Goal: Task Accomplishment & Management: Manage account settings

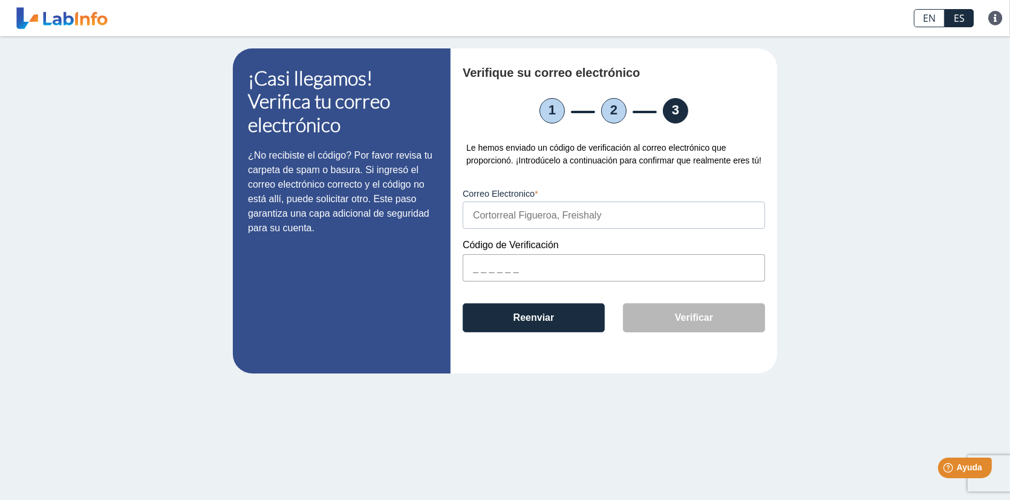
click at [83, 20] on link at bounding box center [62, 18] width 100 height 30
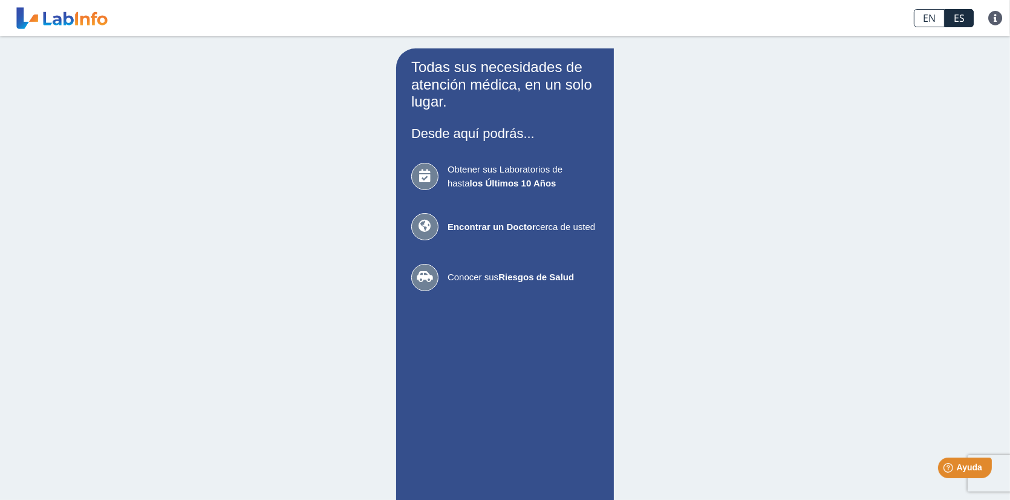
type input "[EMAIL_ADDRESS][DOMAIN_NAME]"
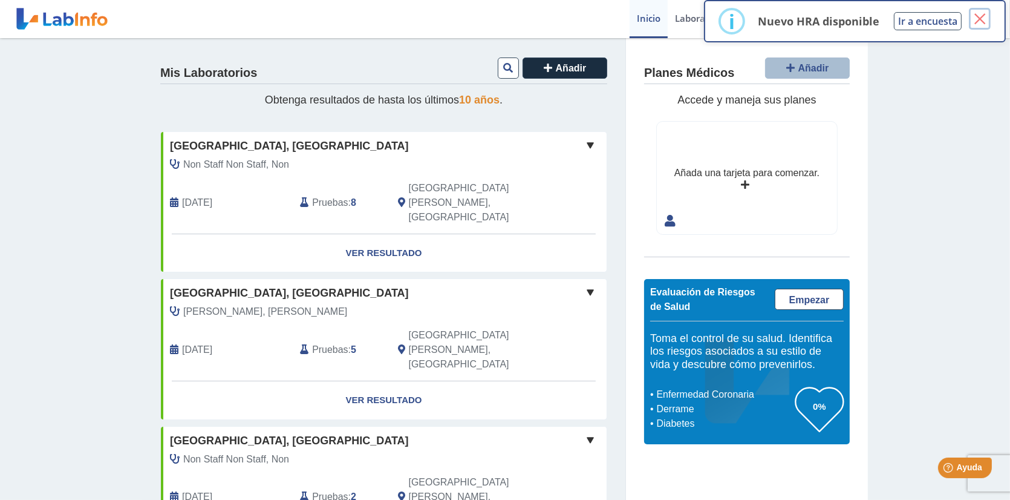
click at [982, 19] on button "×" at bounding box center [980, 19] width 22 height 22
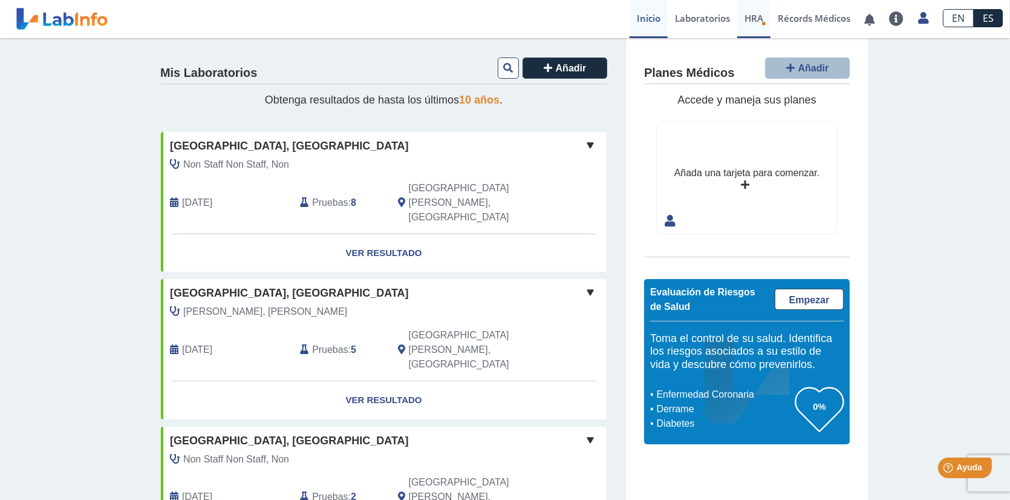
click at [747, 19] on span "HRA" at bounding box center [754, 18] width 19 height 12
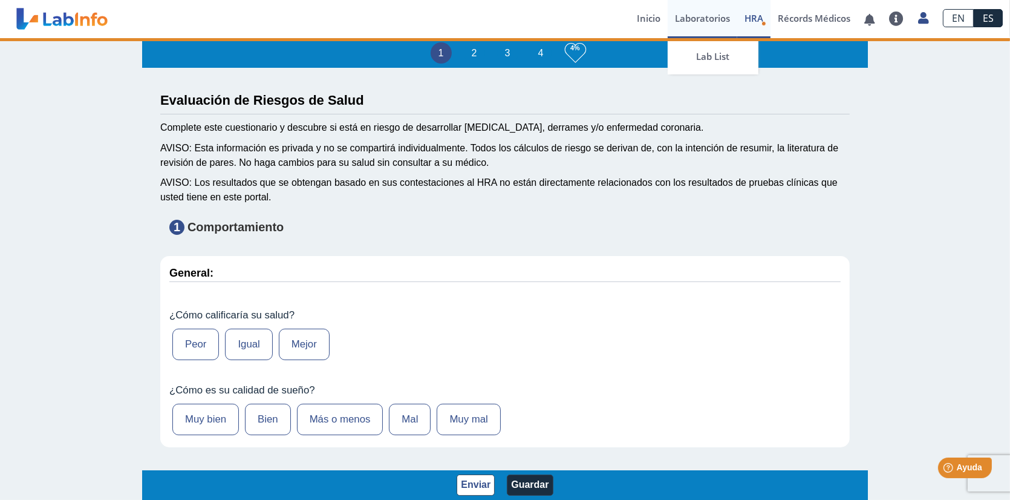
click at [702, 19] on link "Laboratorios" at bounding box center [703, 19] width 70 height 38
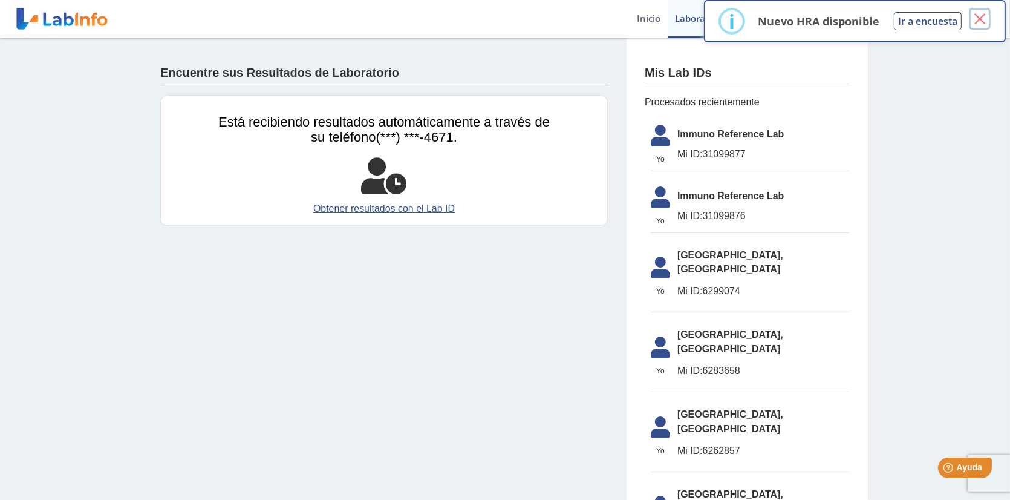
click at [977, 19] on button "×" at bounding box center [980, 19] width 22 height 22
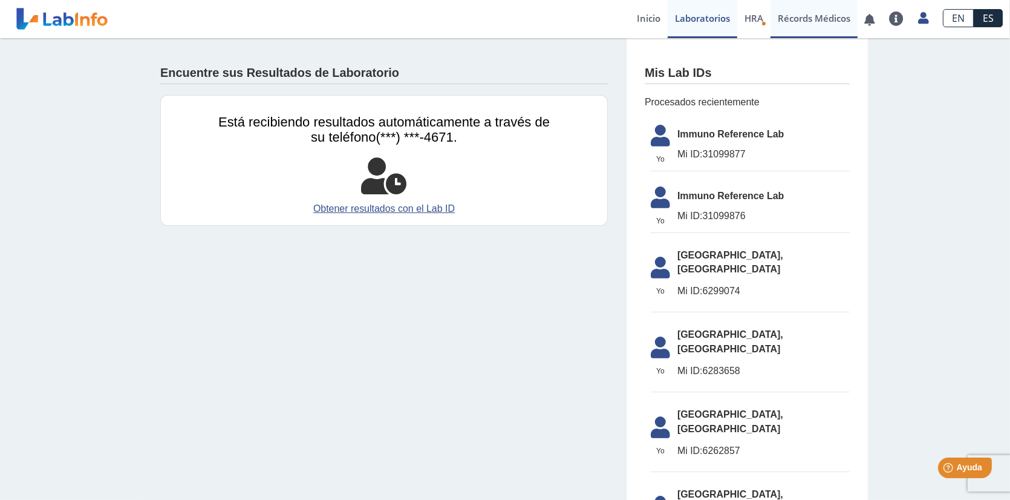
click at [820, 22] on link "Récords Médicos" at bounding box center [814, 19] width 87 height 38
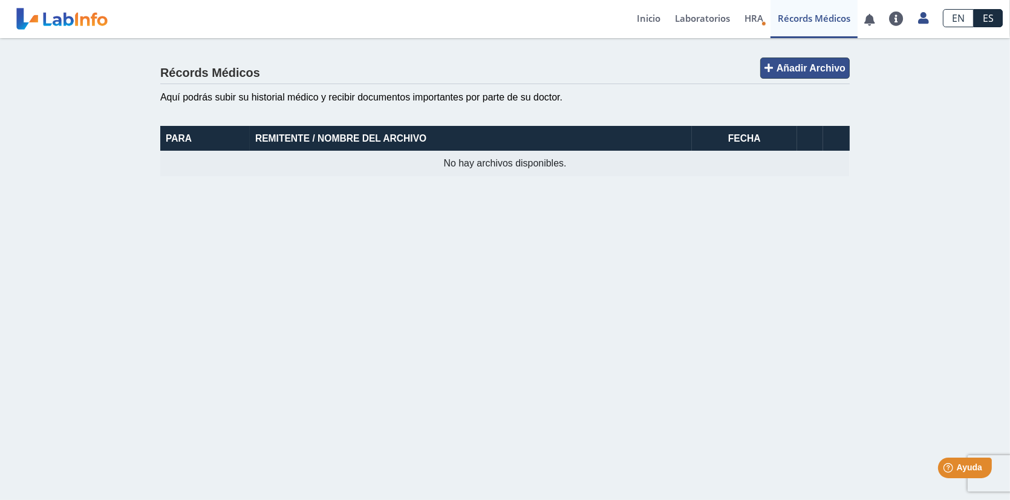
click at [791, 64] on span "Añadir Archivo" at bounding box center [811, 68] width 69 height 10
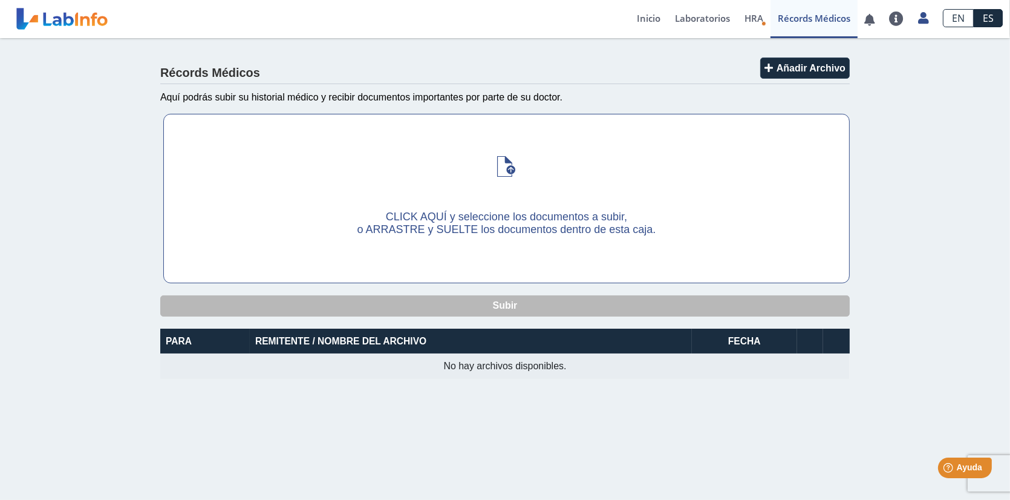
click at [450, 218] on span "CLICK AQUÍ y seleccione los documentos a subir," at bounding box center [506, 217] width 241 height 12
click at [0, 0] on input "CLICK AQUÍ y seleccione los documentos a subir, o ARRASTRE y SUELTE los documen…" at bounding box center [0, 0] width 0 height 0
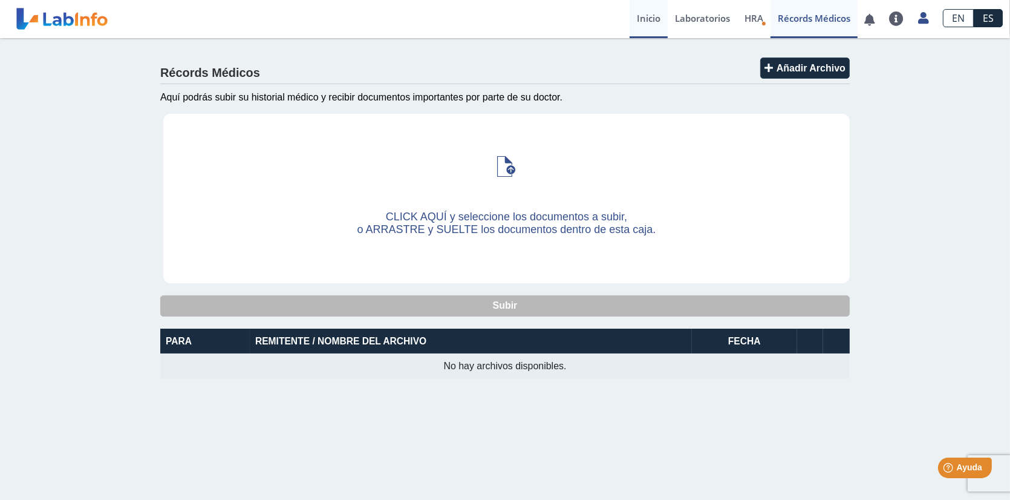
click at [646, 19] on link "Inicio" at bounding box center [649, 19] width 38 height 38
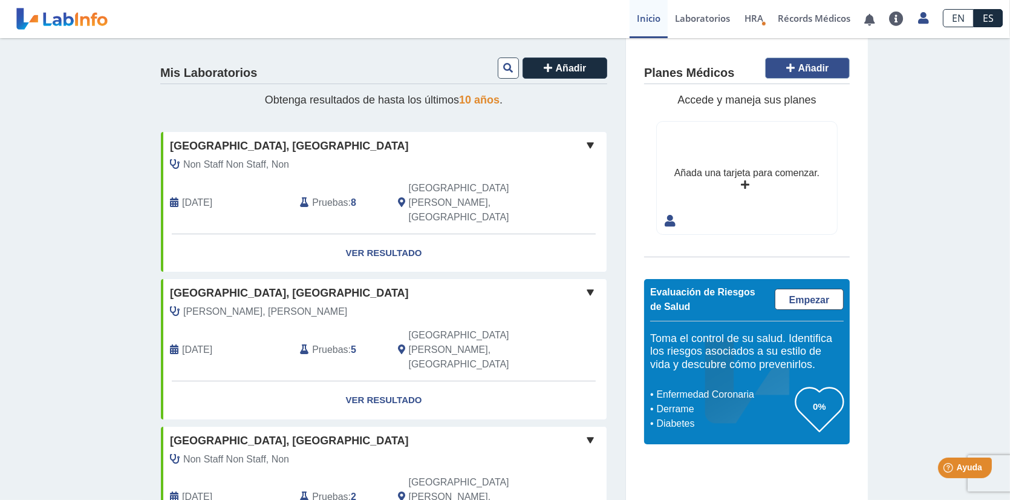
click at [824, 65] on span "Añadir" at bounding box center [814, 68] width 31 height 10
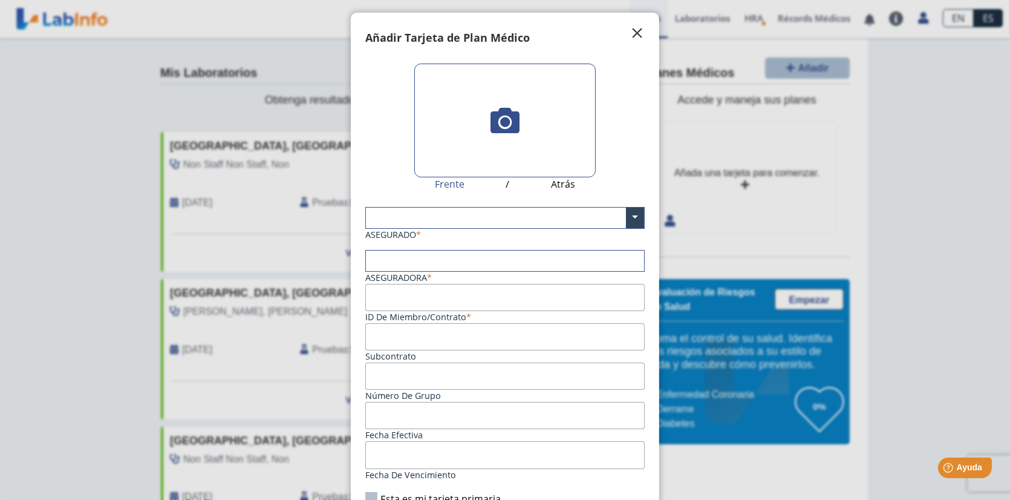
click at [630, 29] on span "" at bounding box center [637, 33] width 15 height 15
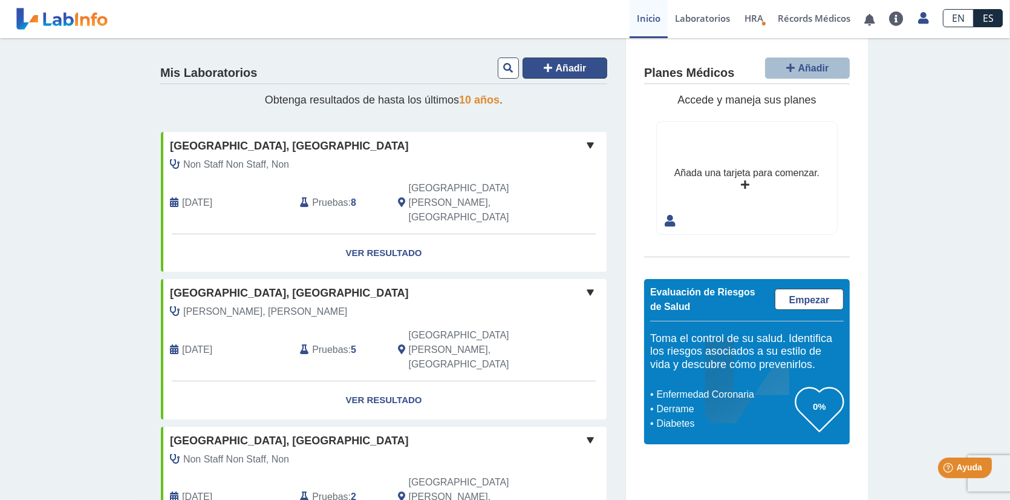
click at [523, 66] on button "Añadir" at bounding box center [565, 67] width 85 height 21
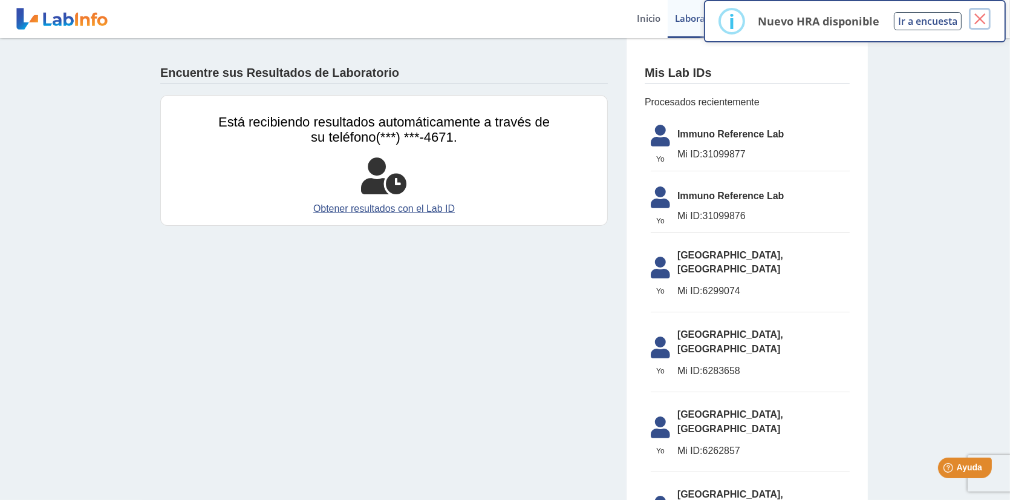
click at [976, 18] on button "×" at bounding box center [980, 19] width 22 height 22
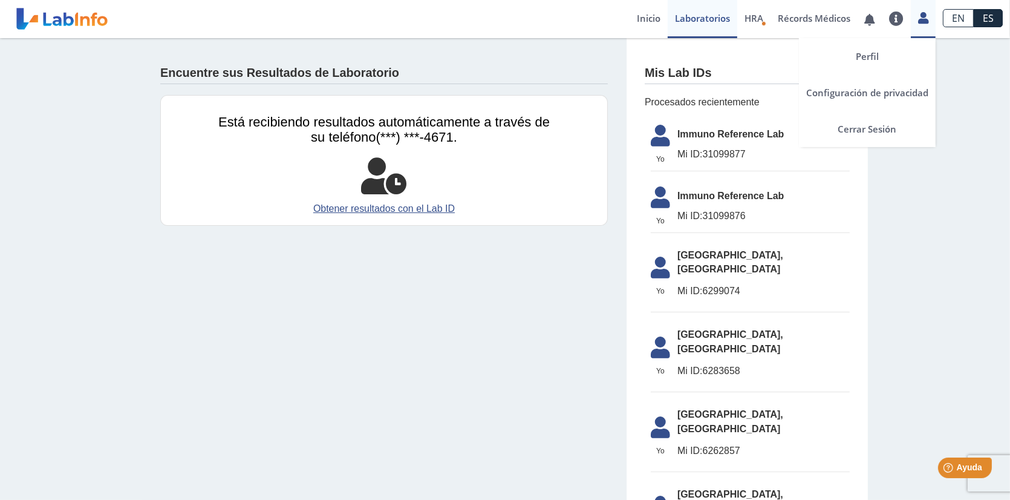
click at [917, 19] on link at bounding box center [923, 16] width 25 height 16
click at [882, 56] on link "Perfil" at bounding box center [867, 56] width 137 height 36
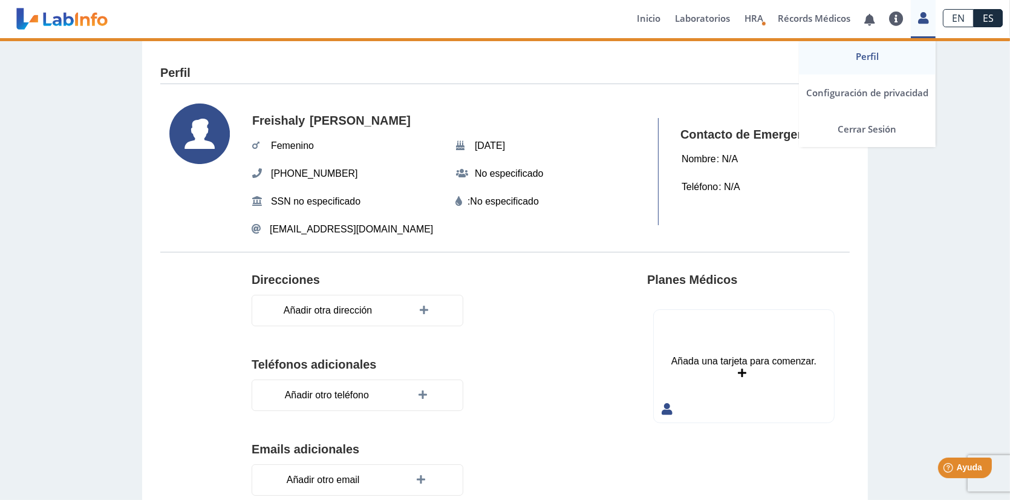
click at [863, 56] on link "Perfil" at bounding box center [867, 56] width 137 height 36
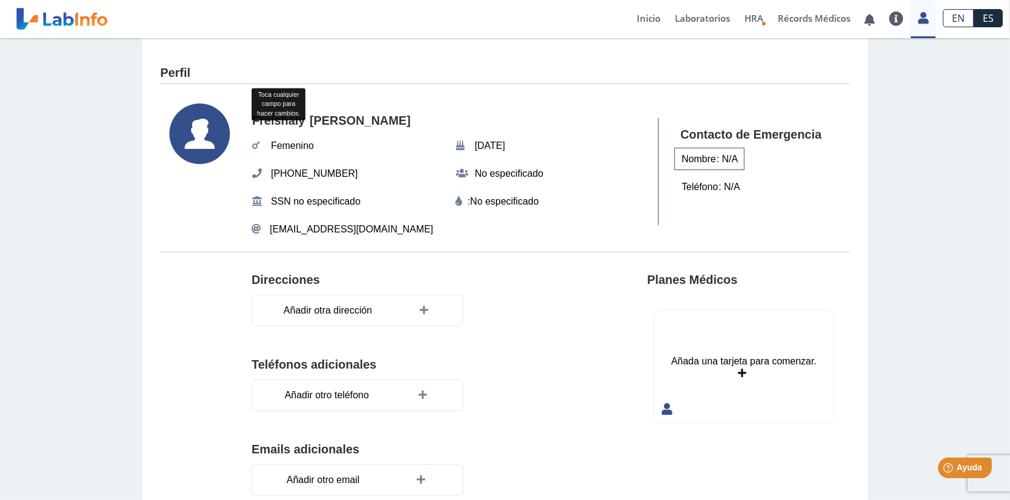
click at [725, 162] on div "Nombre : N/A" at bounding box center [710, 159] width 70 height 23
type input "i"
type input "[PERSON_NAME]"
click at [733, 188] on div "Teléfono : N/A" at bounding box center [711, 189] width 73 height 23
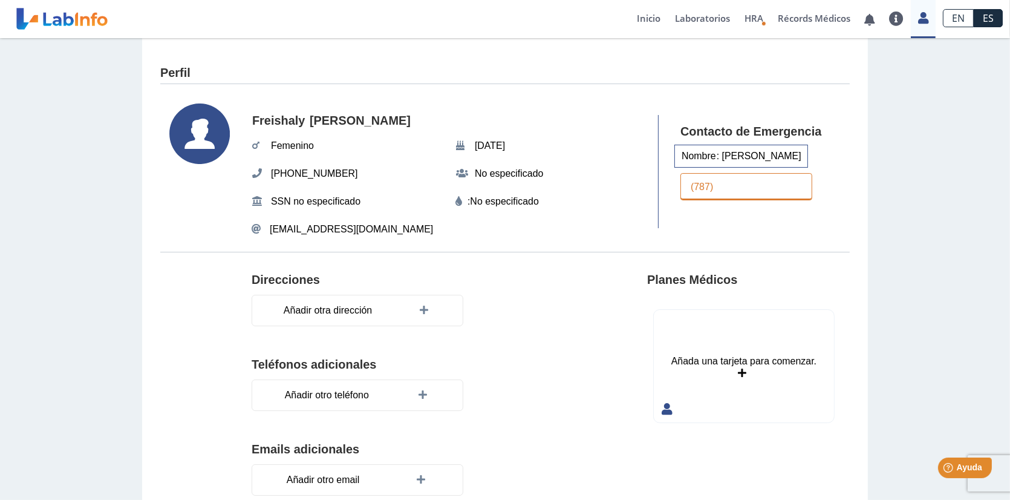
type input "[PHONE_NUMBER]"
click at [547, 254] on section "Direcciones Añadir otra dirección Teléfonos adicionales Añadir otro teléfono Em…" at bounding box center [505, 390] width 690 height 276
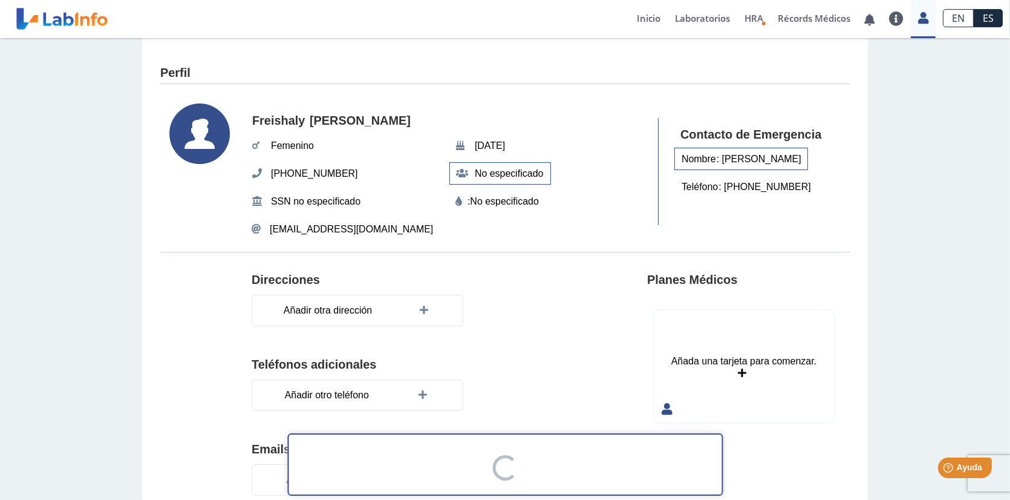
click at [500, 170] on span "No especificado" at bounding box center [509, 174] width 76 height 22
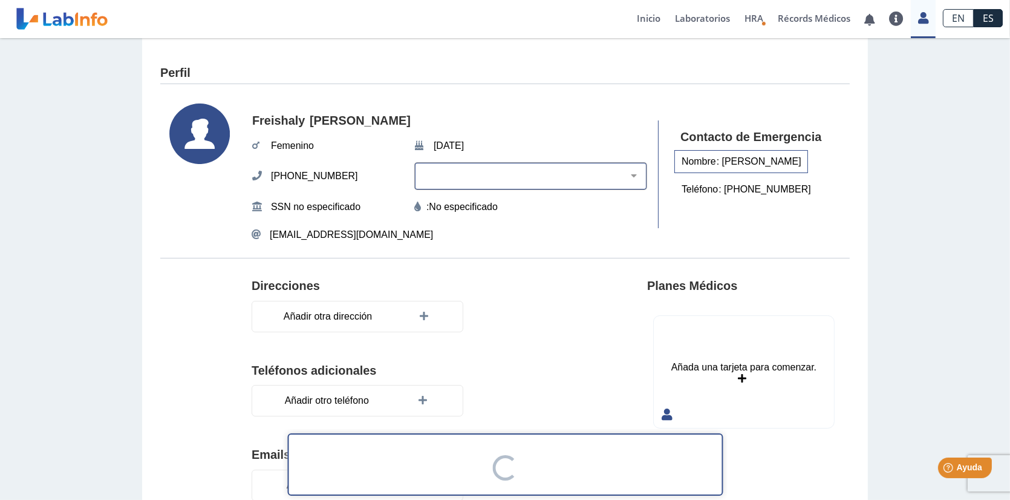
click at [630, 175] on select "[PERSON_NAME] Negro Hispano o Latino Indígena Americano o Nativo de [US_STATE] …" at bounding box center [536, 175] width 222 height 11
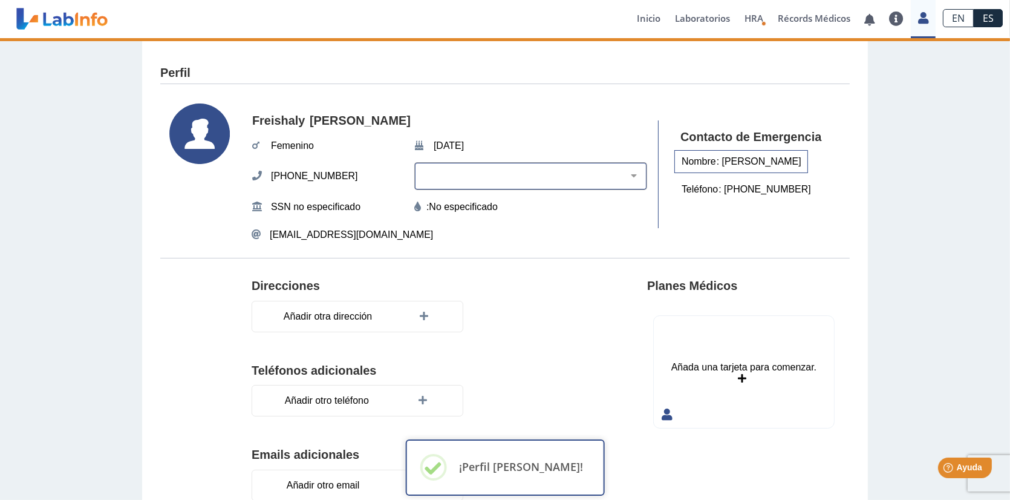
select select "2"
click at [445, 170] on select "[PERSON_NAME] Negro Hispano o Latino Indígena Americano o Nativo de [US_STATE] …" at bounding box center [536, 175] width 222 height 11
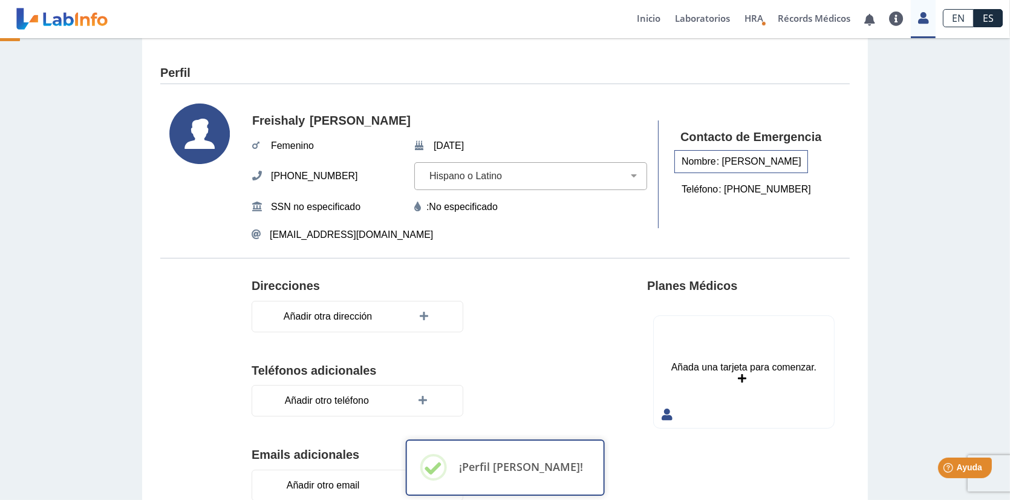
select select
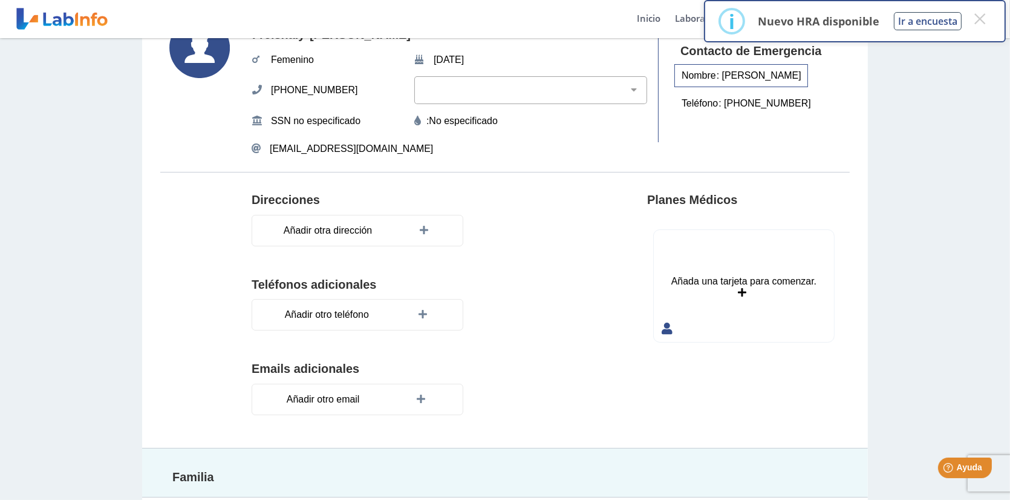
scroll to position [121, 0]
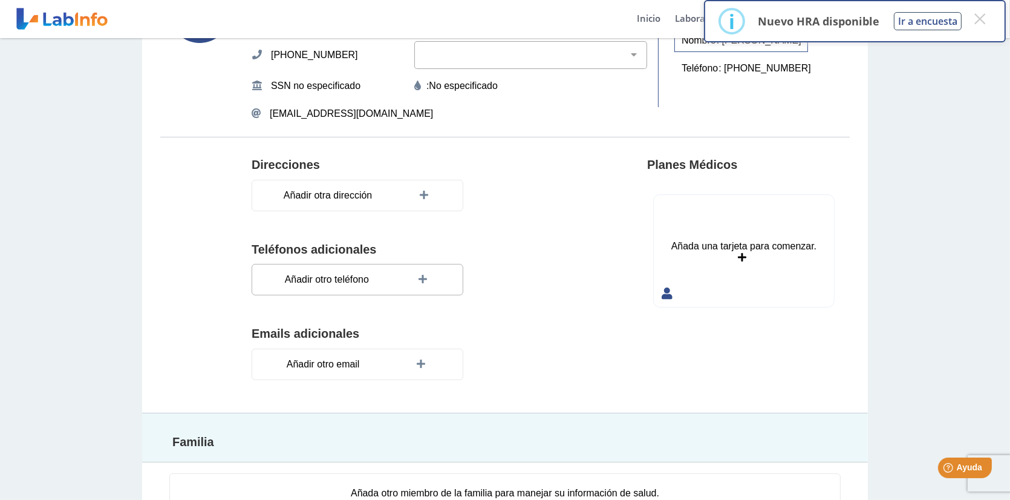
click at [421, 278] on icon at bounding box center [425, 280] width 12 height 10
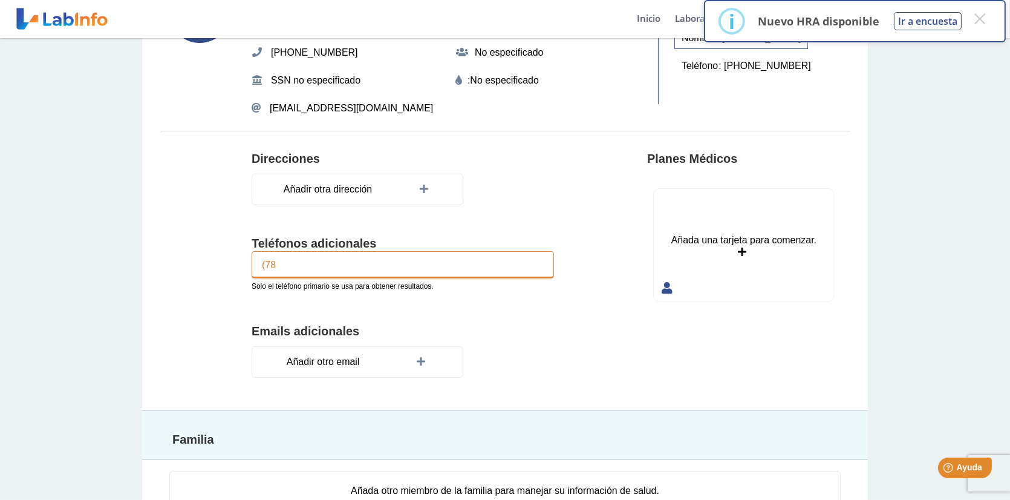
type input "(7"
type input "[PHONE_NUMBER]"
click at [505, 332] on h4 "Emails adicionales" at bounding box center [403, 331] width 302 height 15
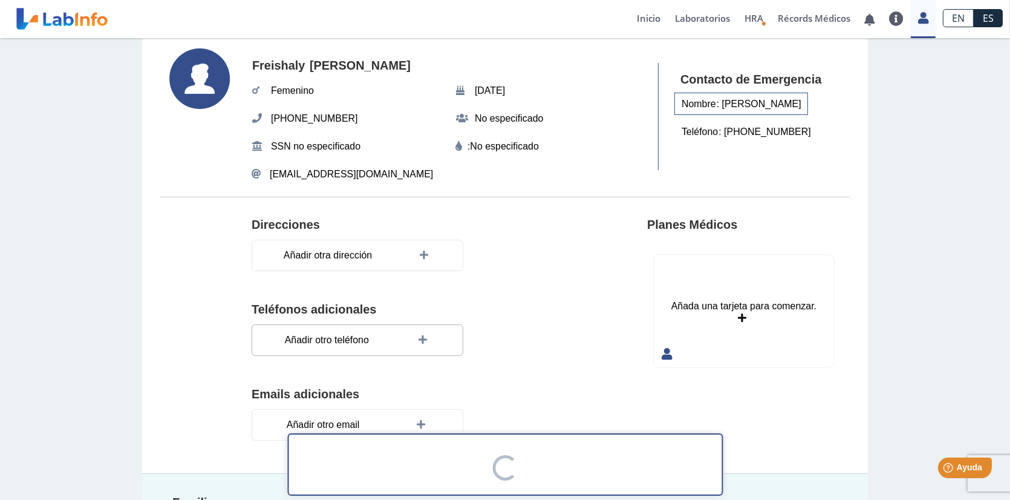
scroll to position [0, 0]
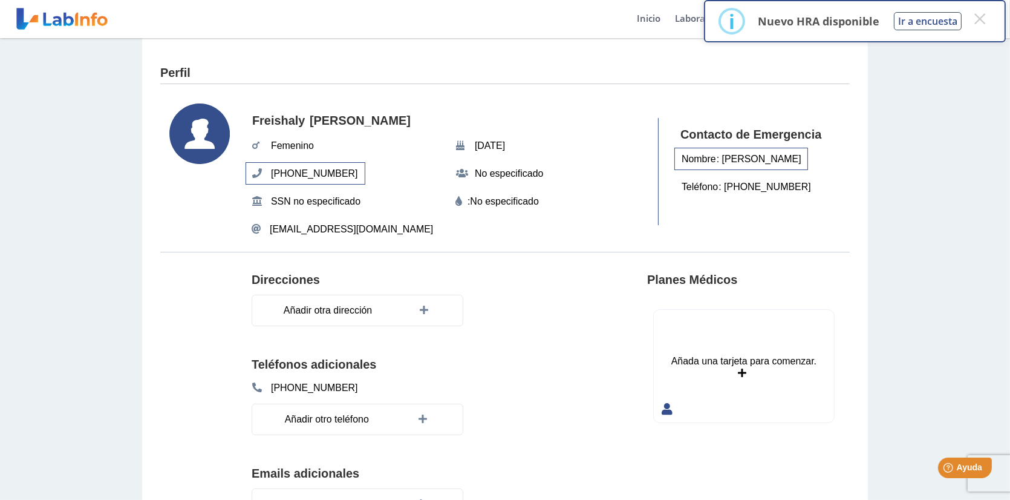
click at [321, 178] on span "[PHONE_NUMBER]" at bounding box center [314, 174] width 94 height 22
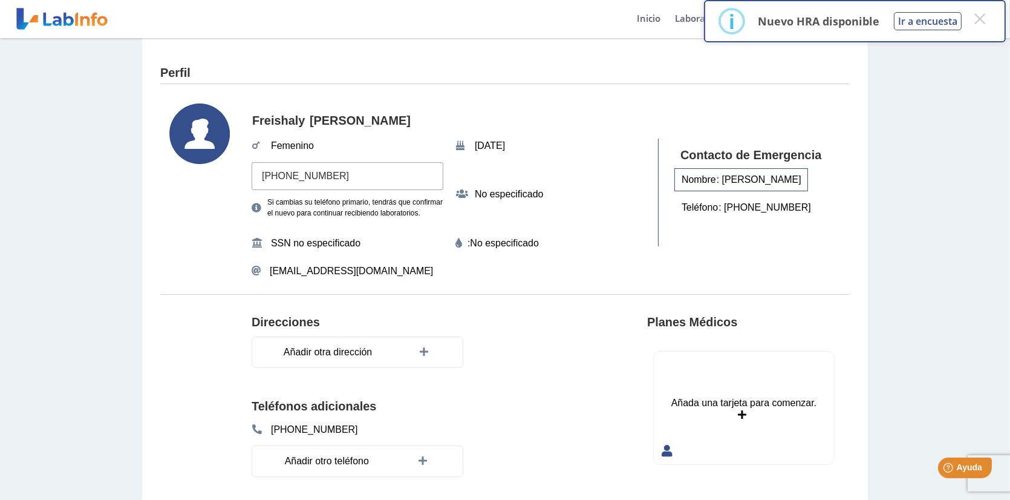
drag, startPoint x: 367, startPoint y: 178, endPoint x: 210, endPoint y: 178, distance: 157.3
click at [222, 175] on section "Freishaly [PERSON_NAME] [DATE][PHONE_NUMBER] Si cambias su teléfono primario, t…" at bounding box center [505, 192] width 690 height 203
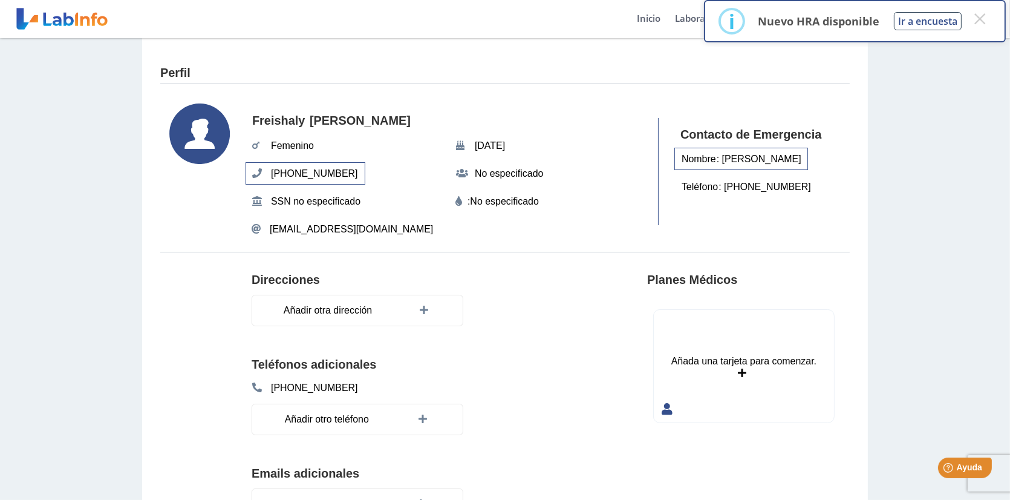
click at [278, 169] on span "[PHONE_NUMBER]" at bounding box center [314, 174] width 94 height 22
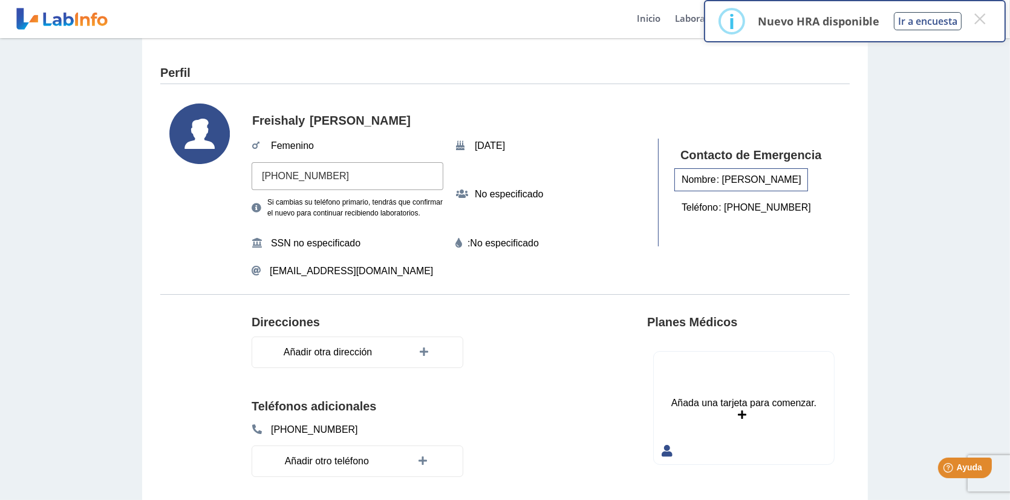
drag, startPoint x: 347, startPoint y: 177, endPoint x: 244, endPoint y: 176, distance: 102.9
click at [252, 176] on input "[PHONE_NUMBER]" at bounding box center [348, 175] width 192 height 27
type input "[PHONE_NUMBER]"
click at [619, 182] on div "Freishaly [PERSON_NAME] [DATE][PHONE_NUMBER] Si cambias su teléfono primario, t…" at bounding box center [450, 192] width 396 height 178
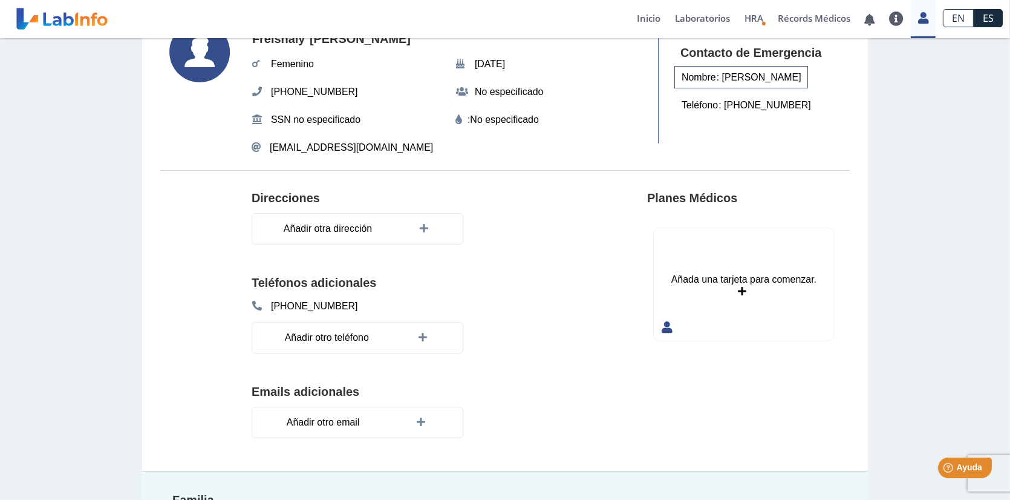
scroll to position [197, 0]
